Goal: Transaction & Acquisition: Purchase product/service

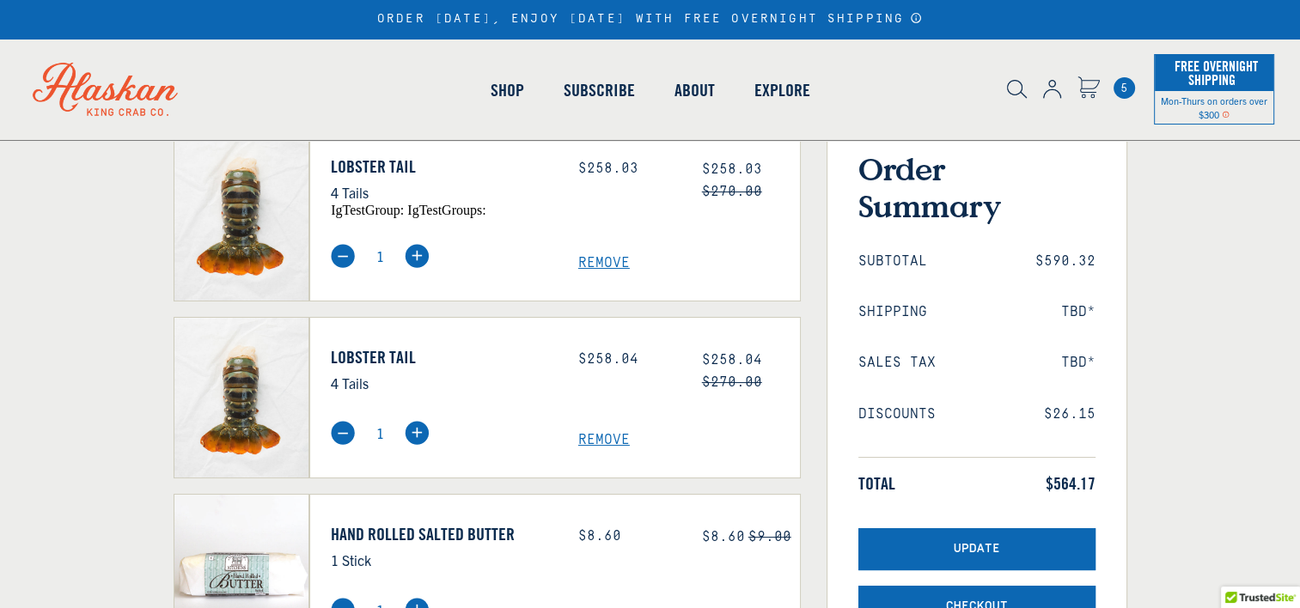
scroll to position [164, 0]
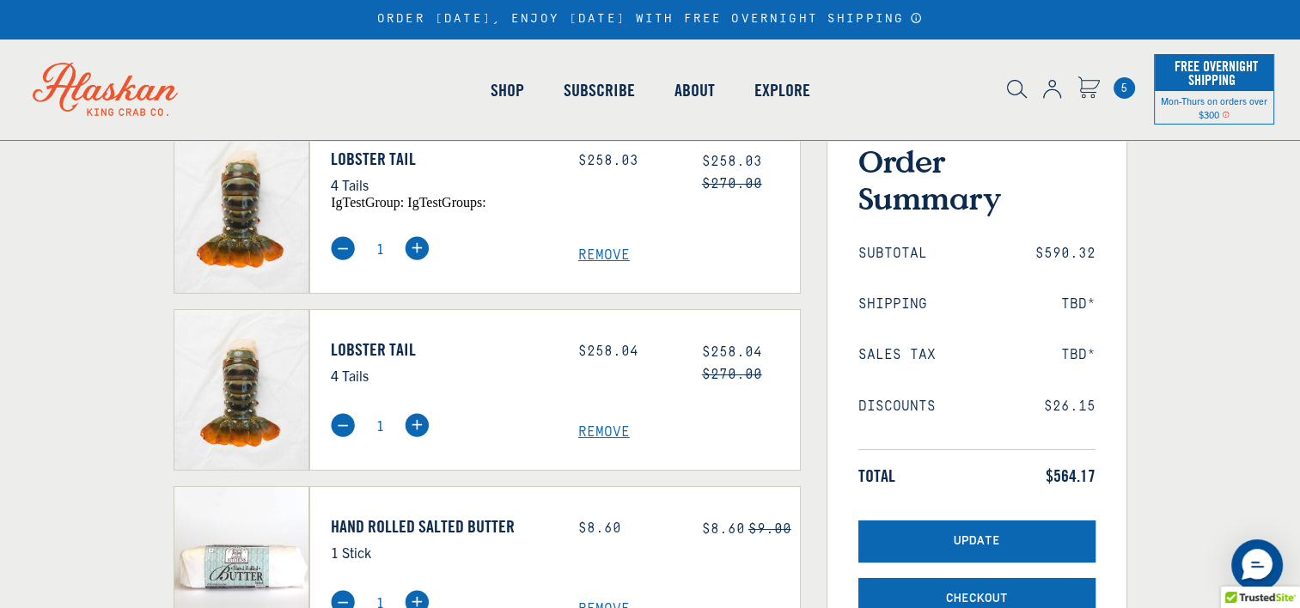
click at [607, 263] on span "Remove" at bounding box center [689, 256] width 222 height 16
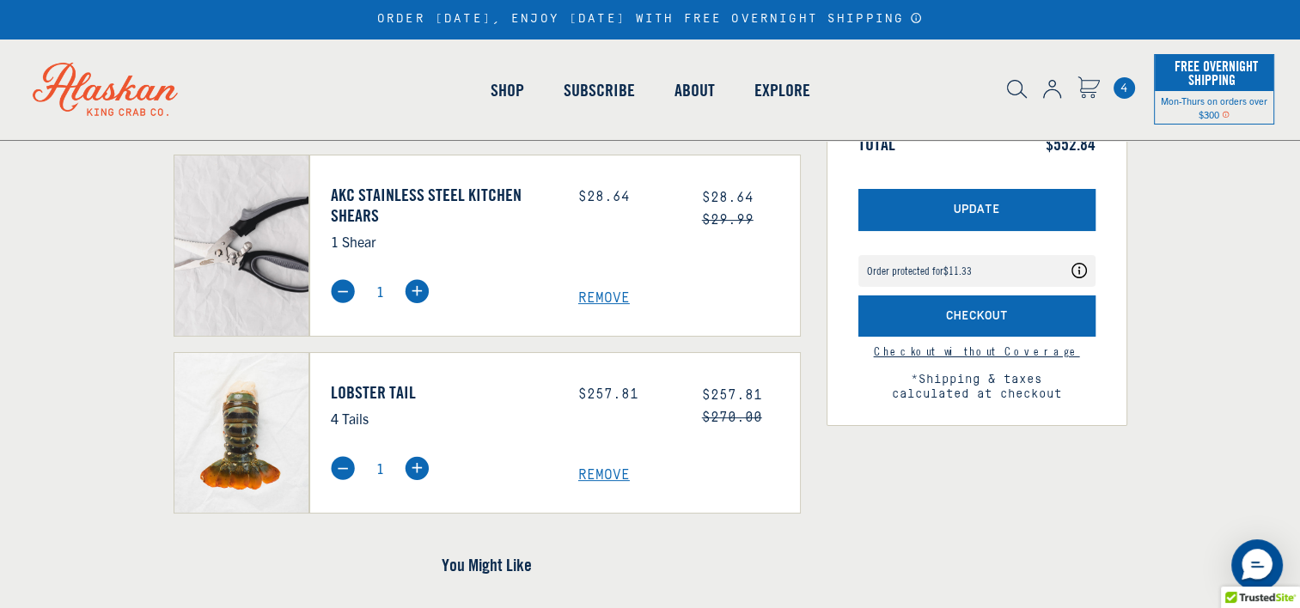
scroll to position [154, 0]
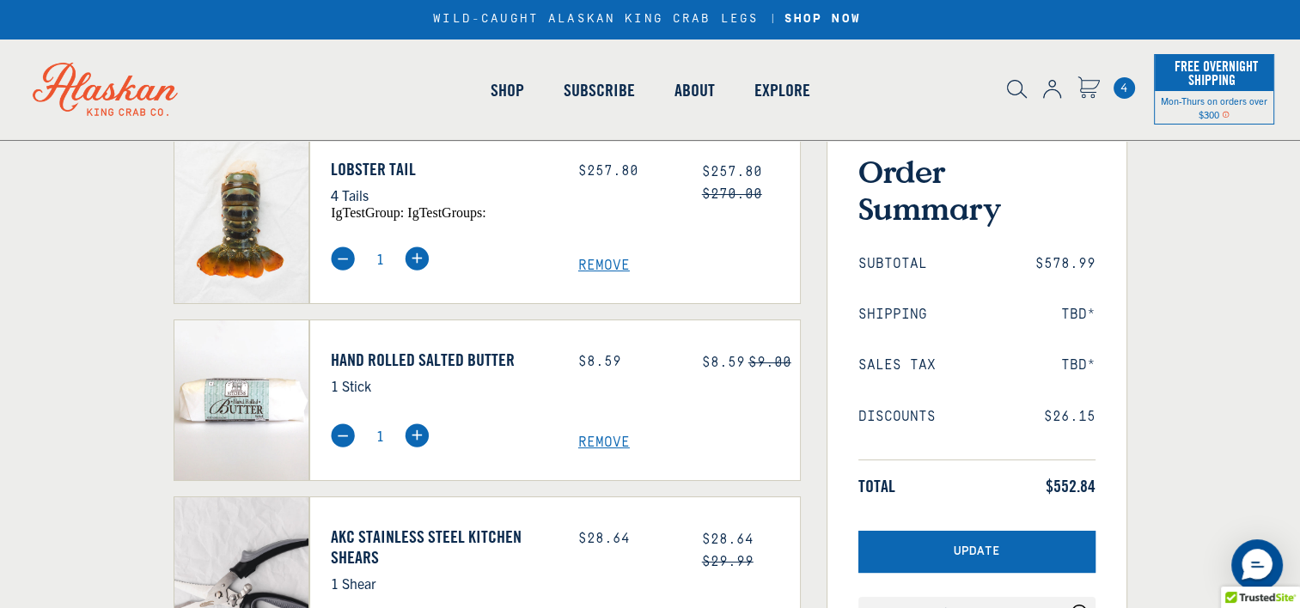
click at [602, 272] on span "Remove" at bounding box center [689, 266] width 222 height 16
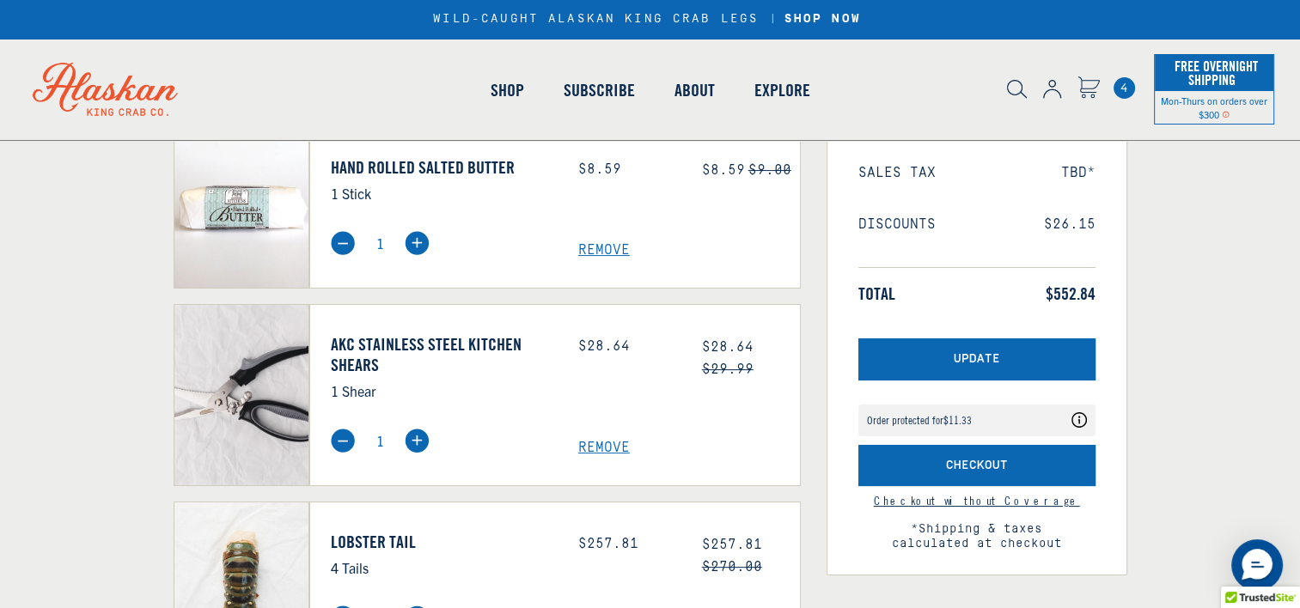
click at [592, 334] on div "Price: $28.64" at bounding box center [627, 368] width 124 height 68
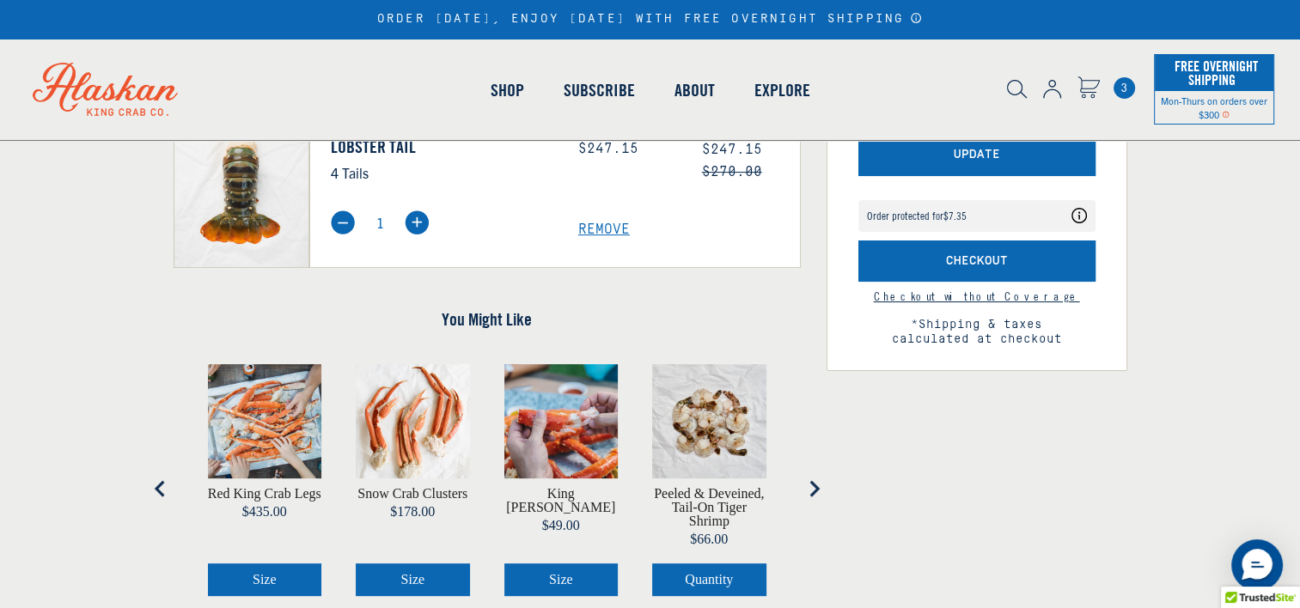
scroll to position [550, 0]
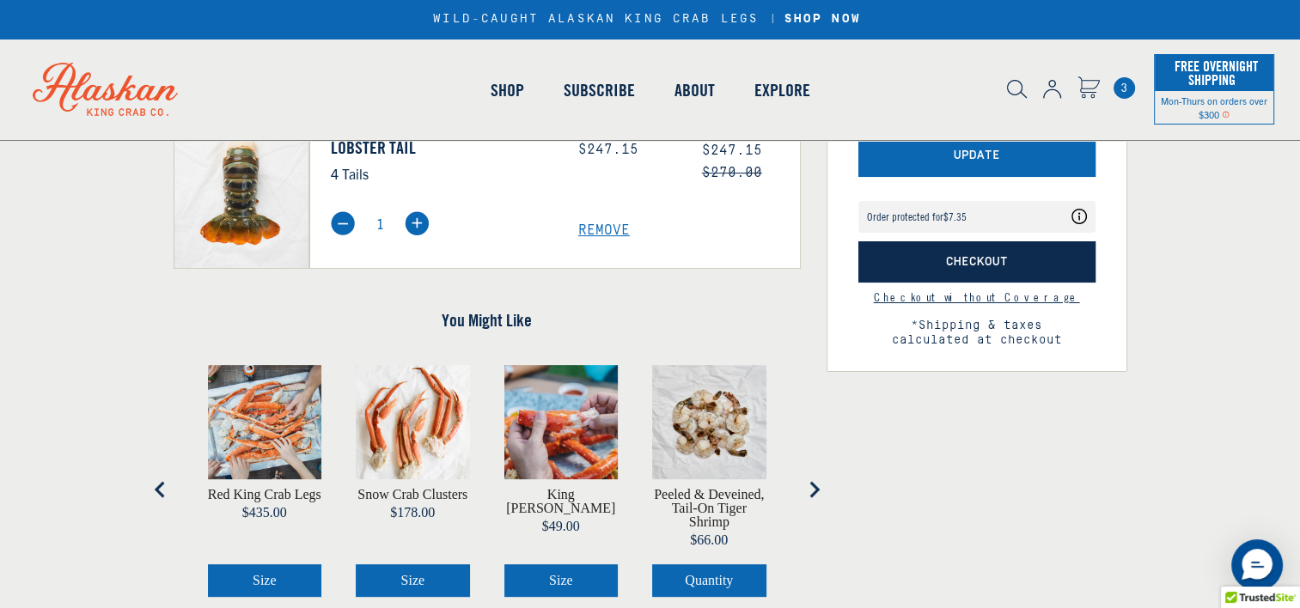
click at [958, 261] on span "Checkout" at bounding box center [977, 262] width 62 height 15
